Goal: Task Accomplishment & Management: Manage account settings

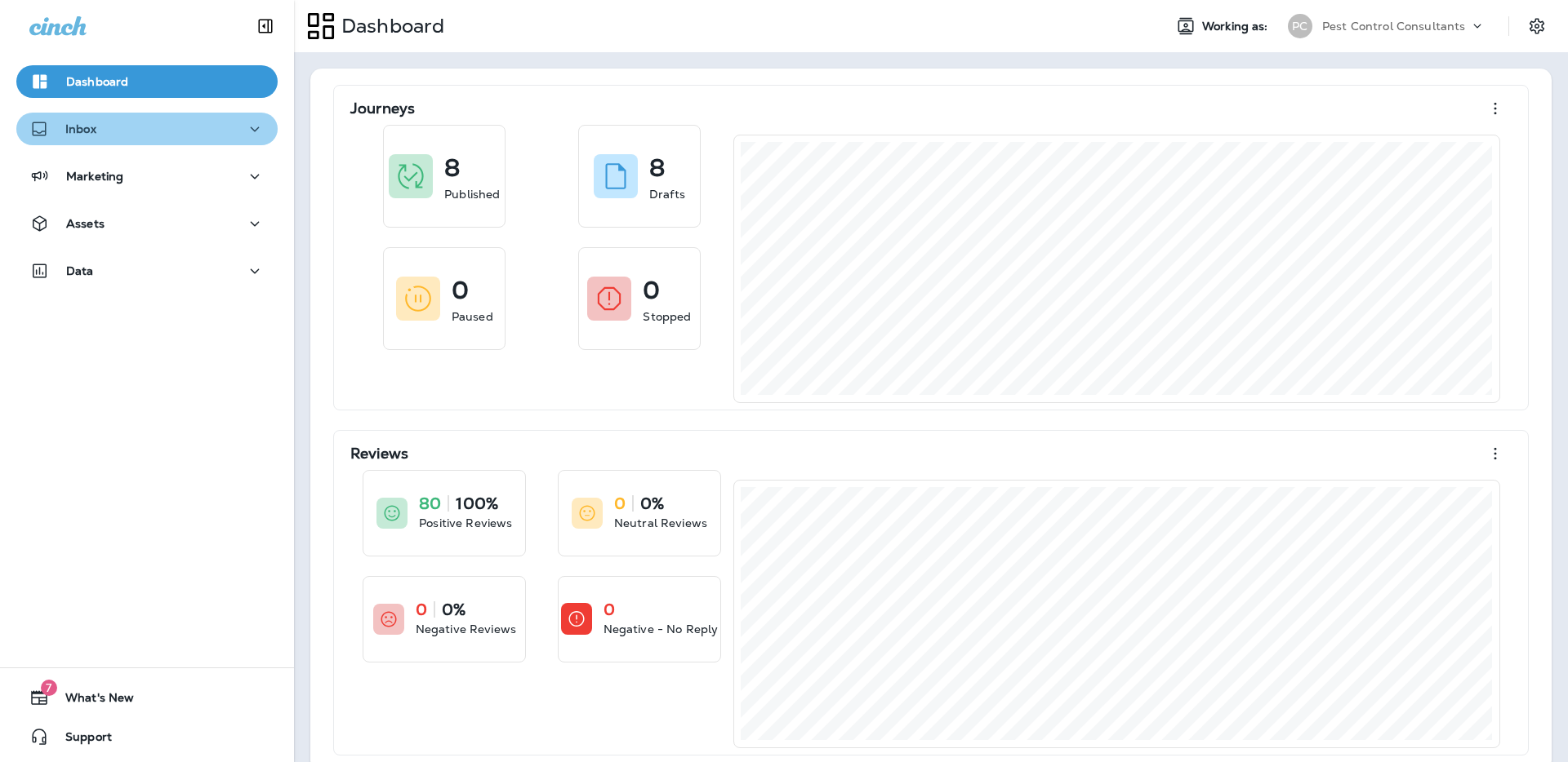
click at [225, 127] on div "Inbox" at bounding box center [147, 129] width 235 height 21
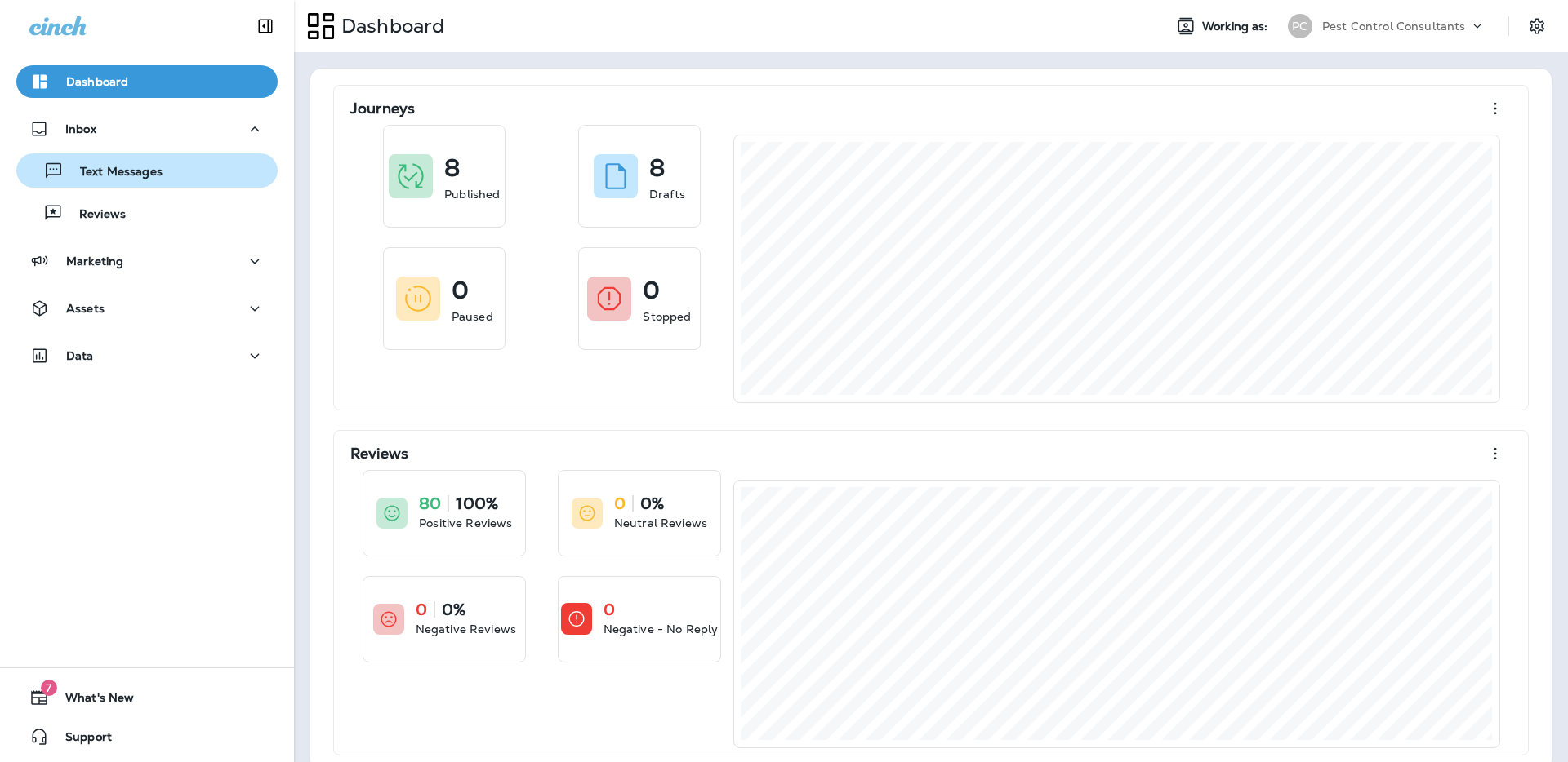
click at [222, 175] on div "Text Messages" at bounding box center [146, 170] width 248 height 25
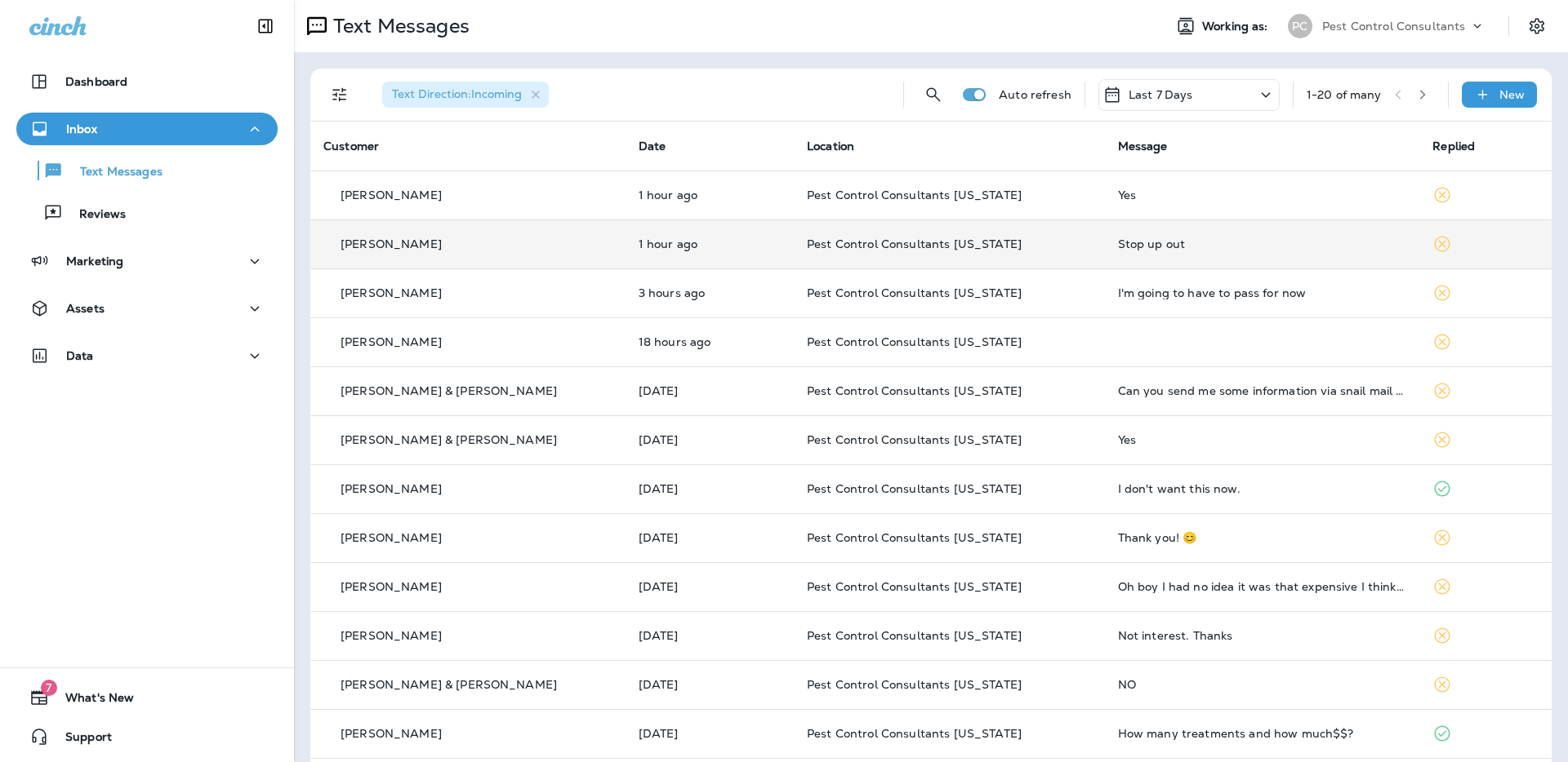
click at [431, 252] on td "[PERSON_NAME]" at bounding box center [468, 244] width 315 height 49
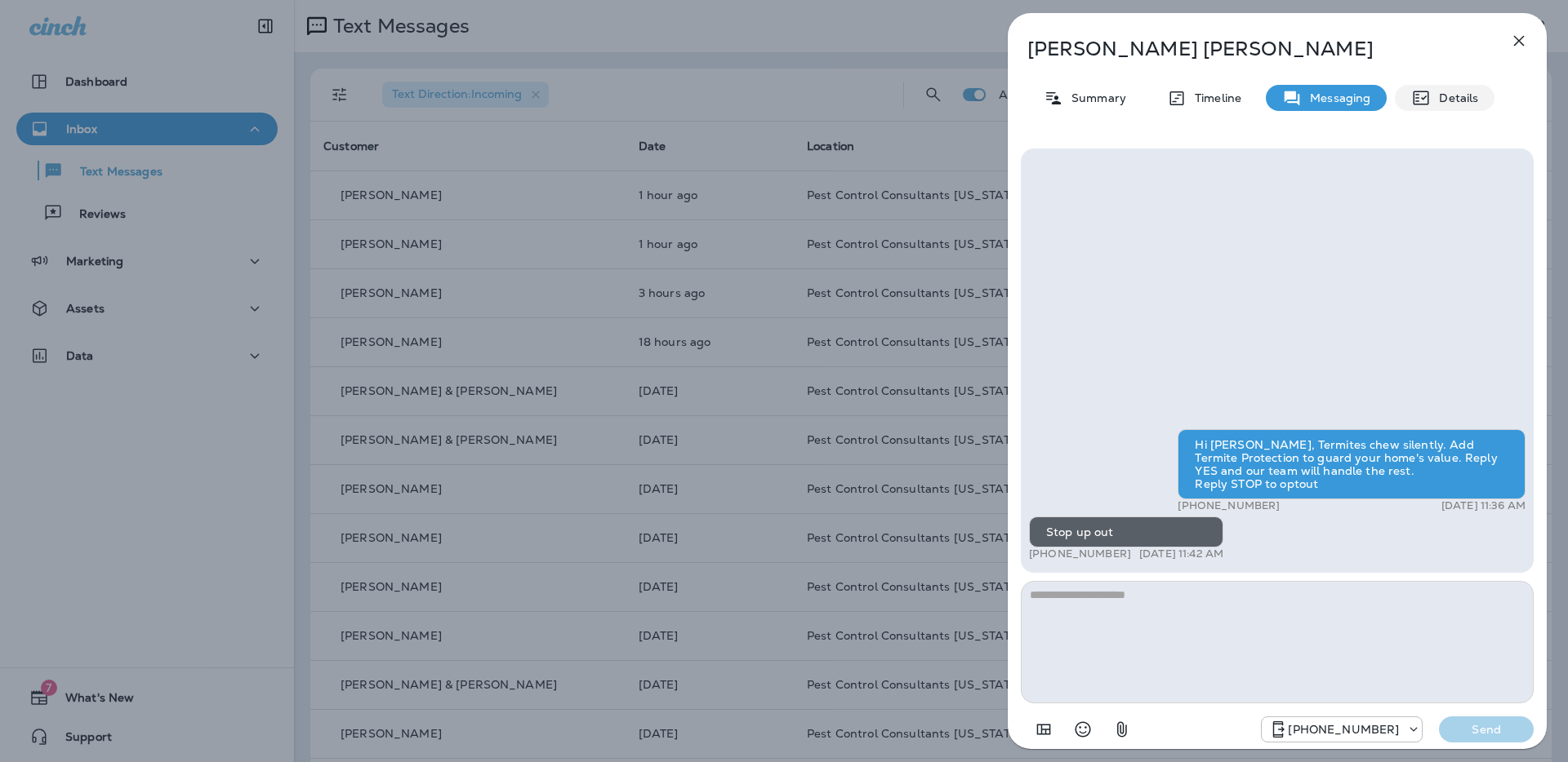
click at [1433, 91] on div "Details" at bounding box center [1444, 98] width 100 height 26
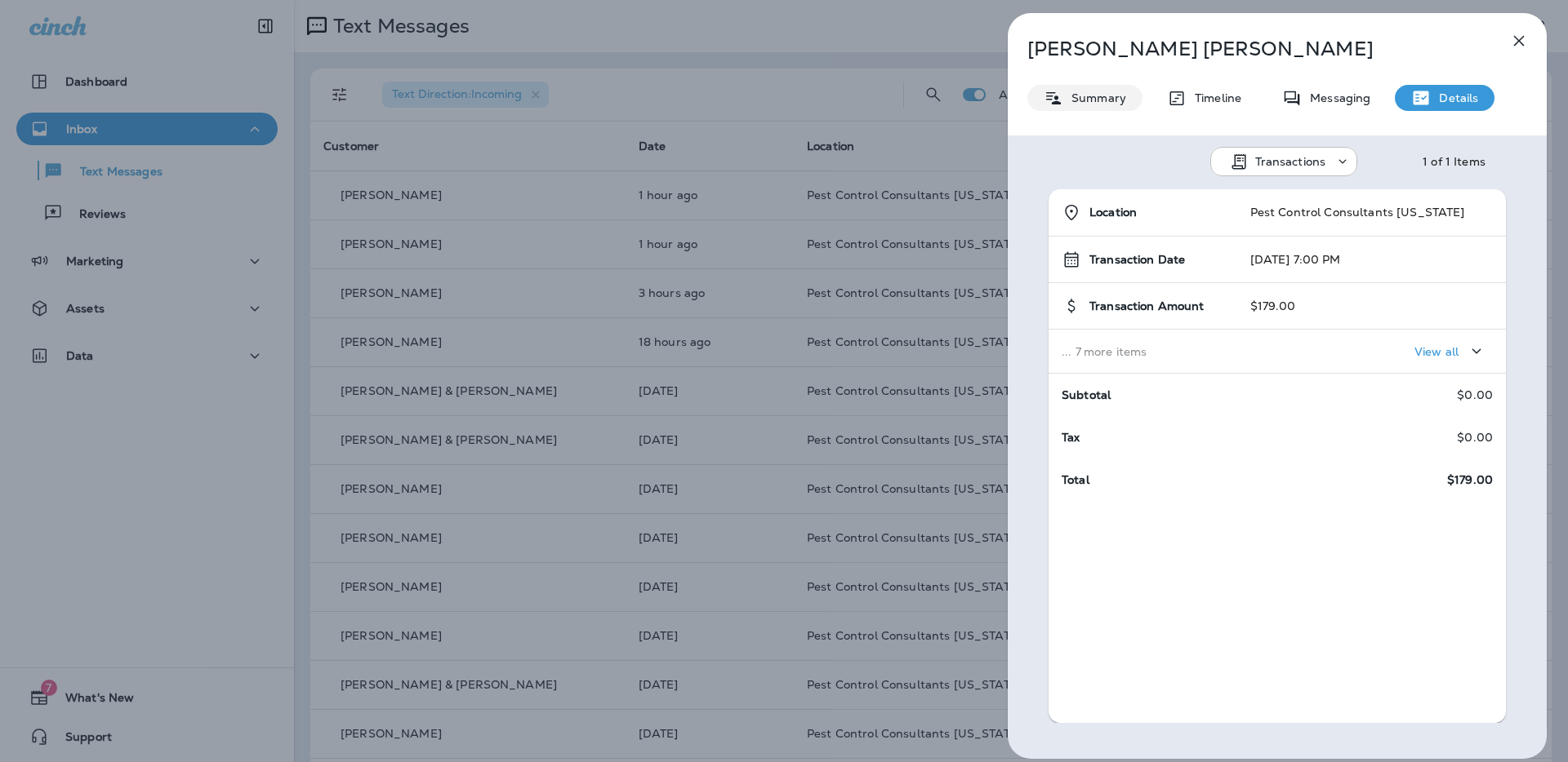
click at [1080, 96] on p "Summary" at bounding box center [1094, 98] width 63 height 13
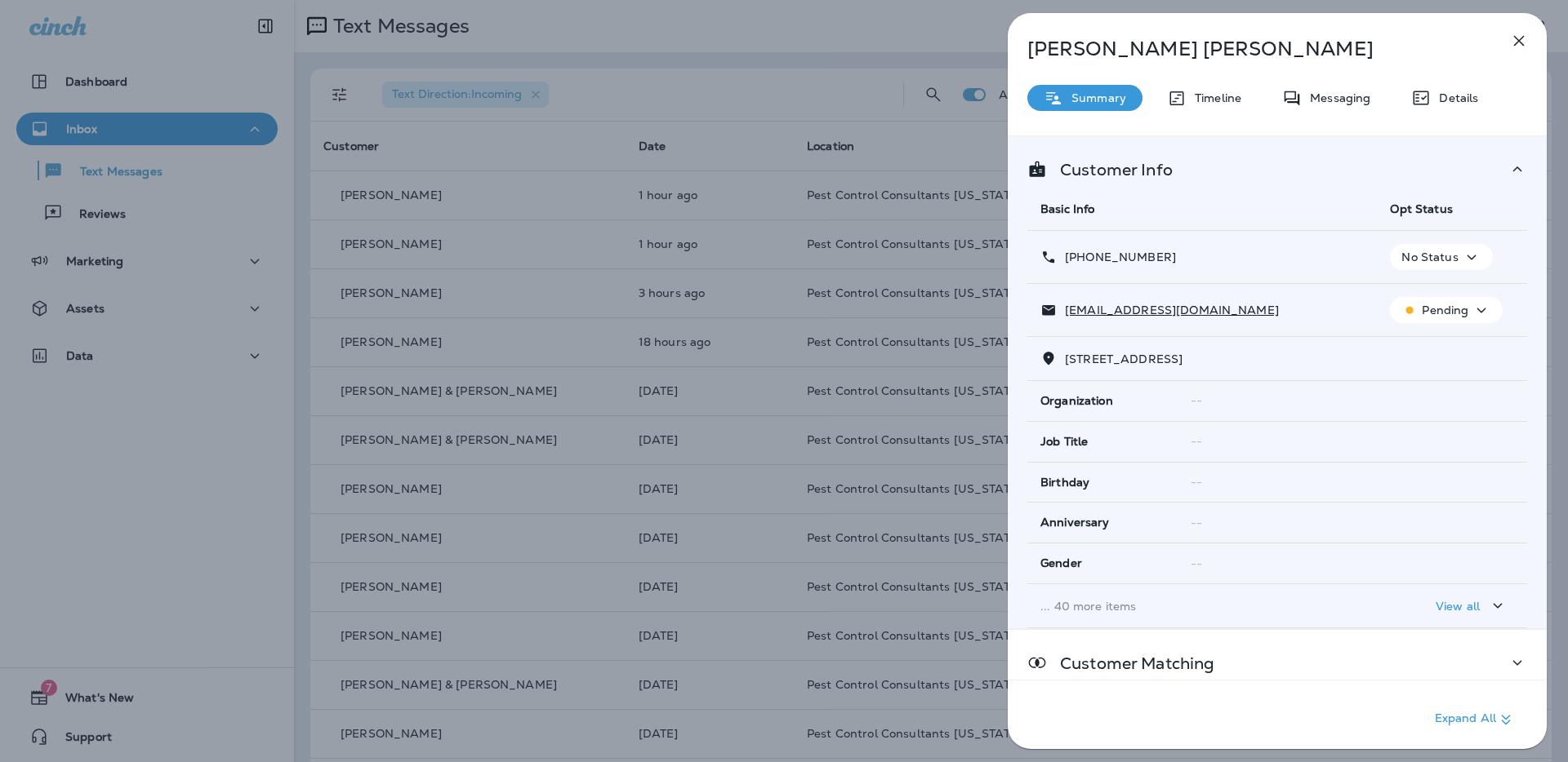
click at [1462, 264] on icon "button" at bounding box center [1472, 257] width 20 height 21
click at [1451, 293] on p "Opt out" at bounding box center [1437, 296] width 44 height 13
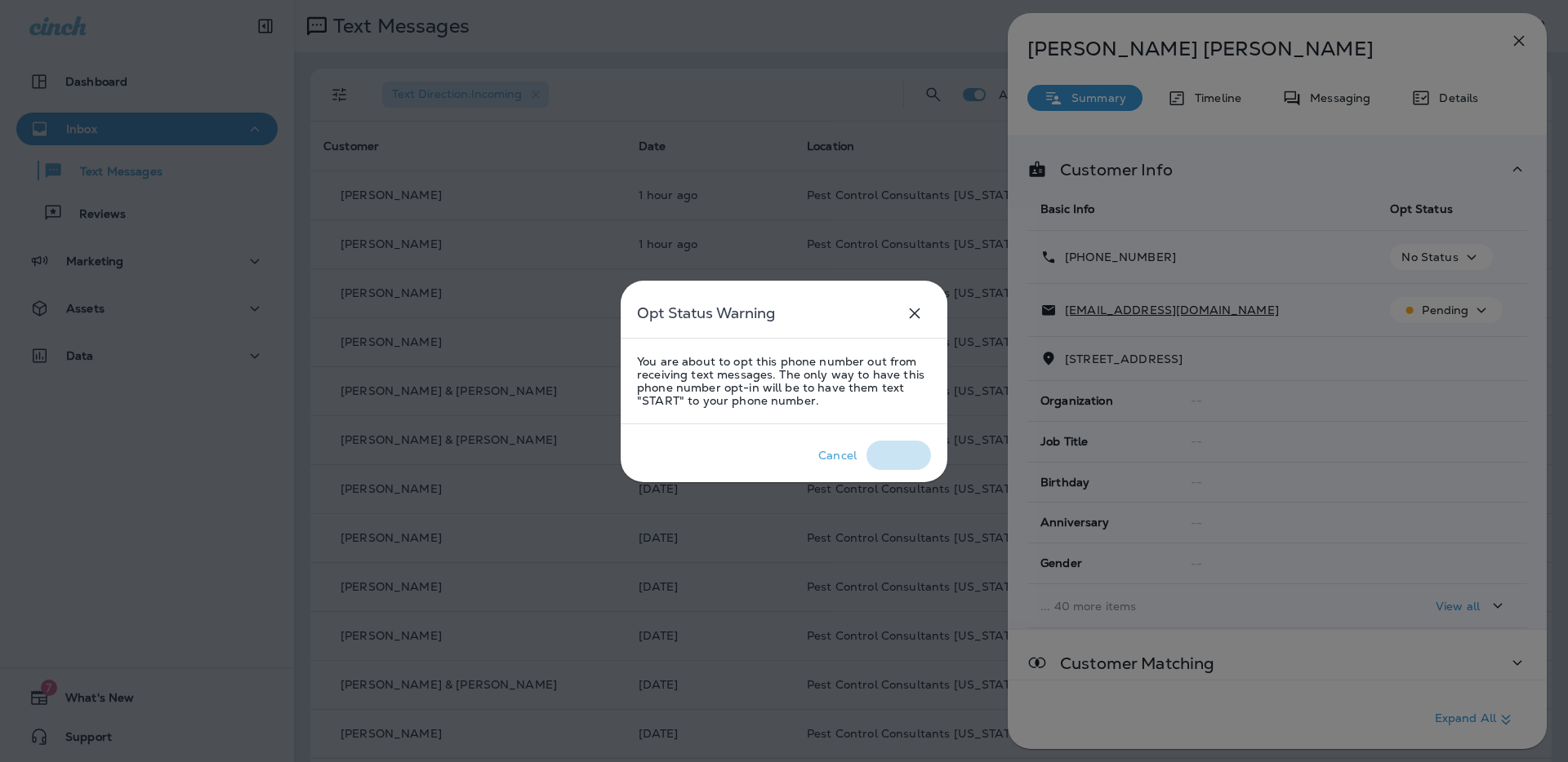
click at [903, 454] on div "Confirm" at bounding box center [898, 455] width 44 height 13
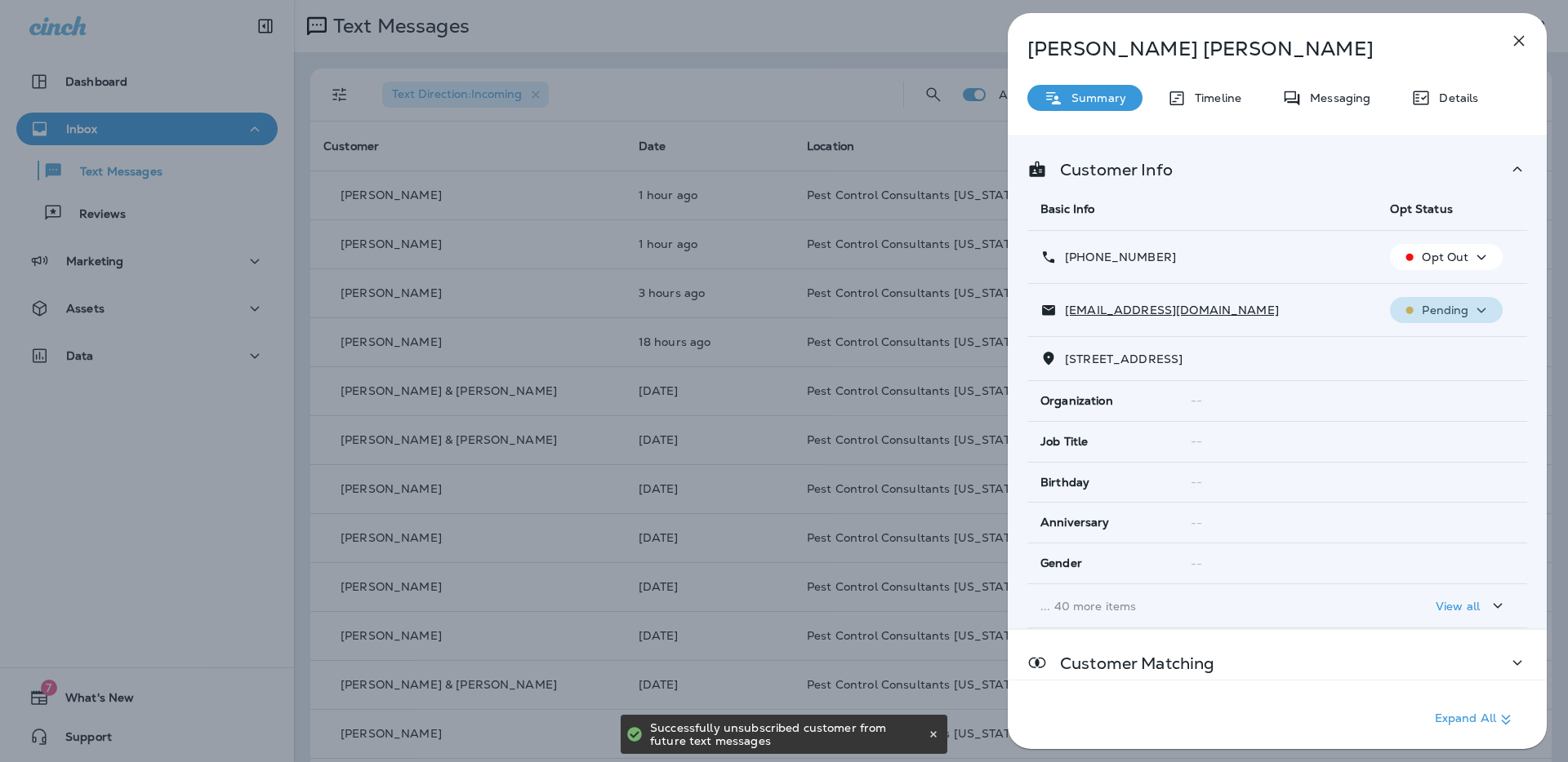
click at [1477, 312] on icon "button" at bounding box center [1481, 310] width 20 height 21
click at [1461, 354] on p "Unsubscribe" at bounding box center [1455, 349] width 71 height 13
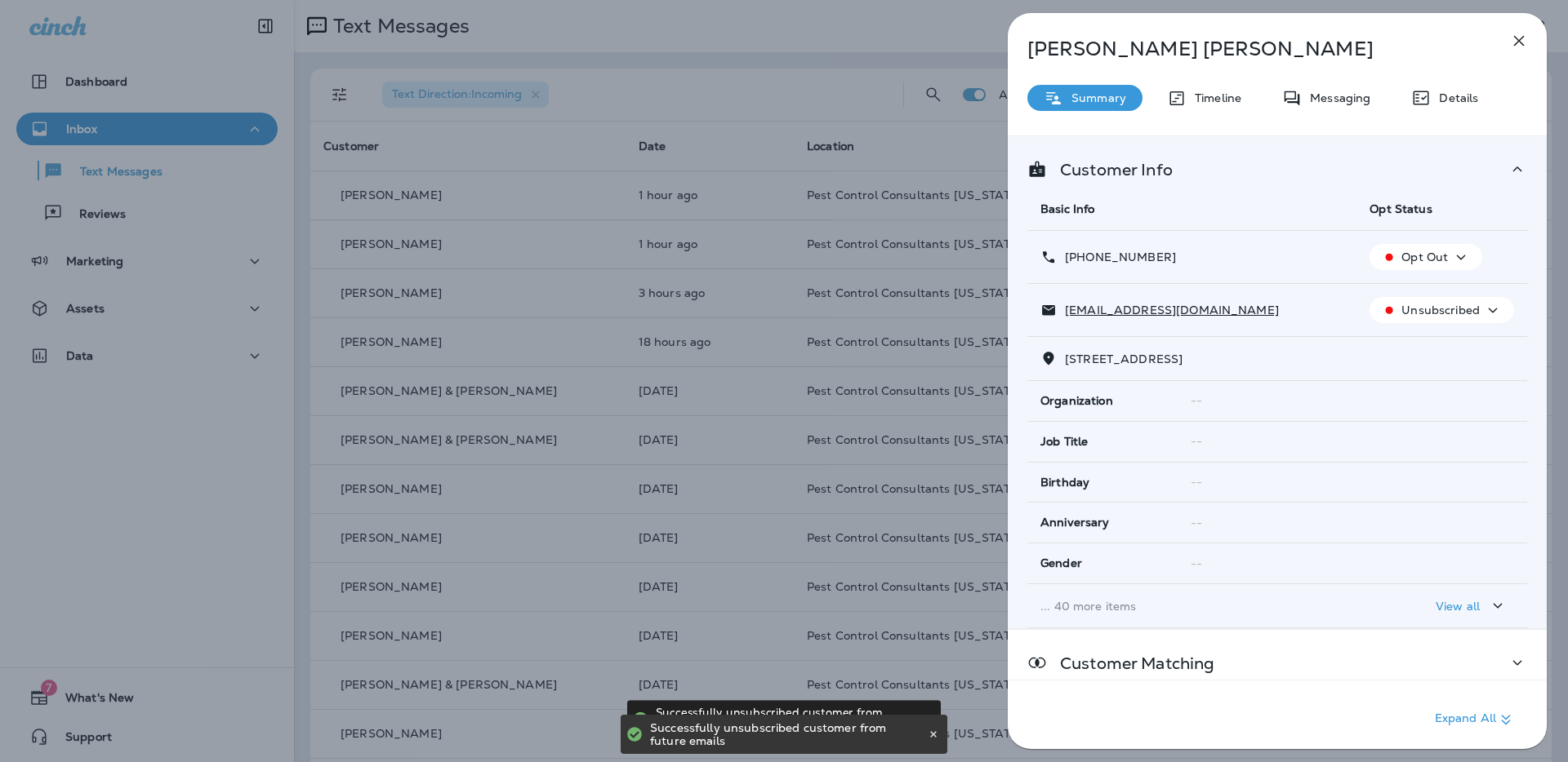
click at [1522, 42] on icon "button" at bounding box center [1519, 41] width 20 height 20
